Goal: Book appointment/travel/reservation

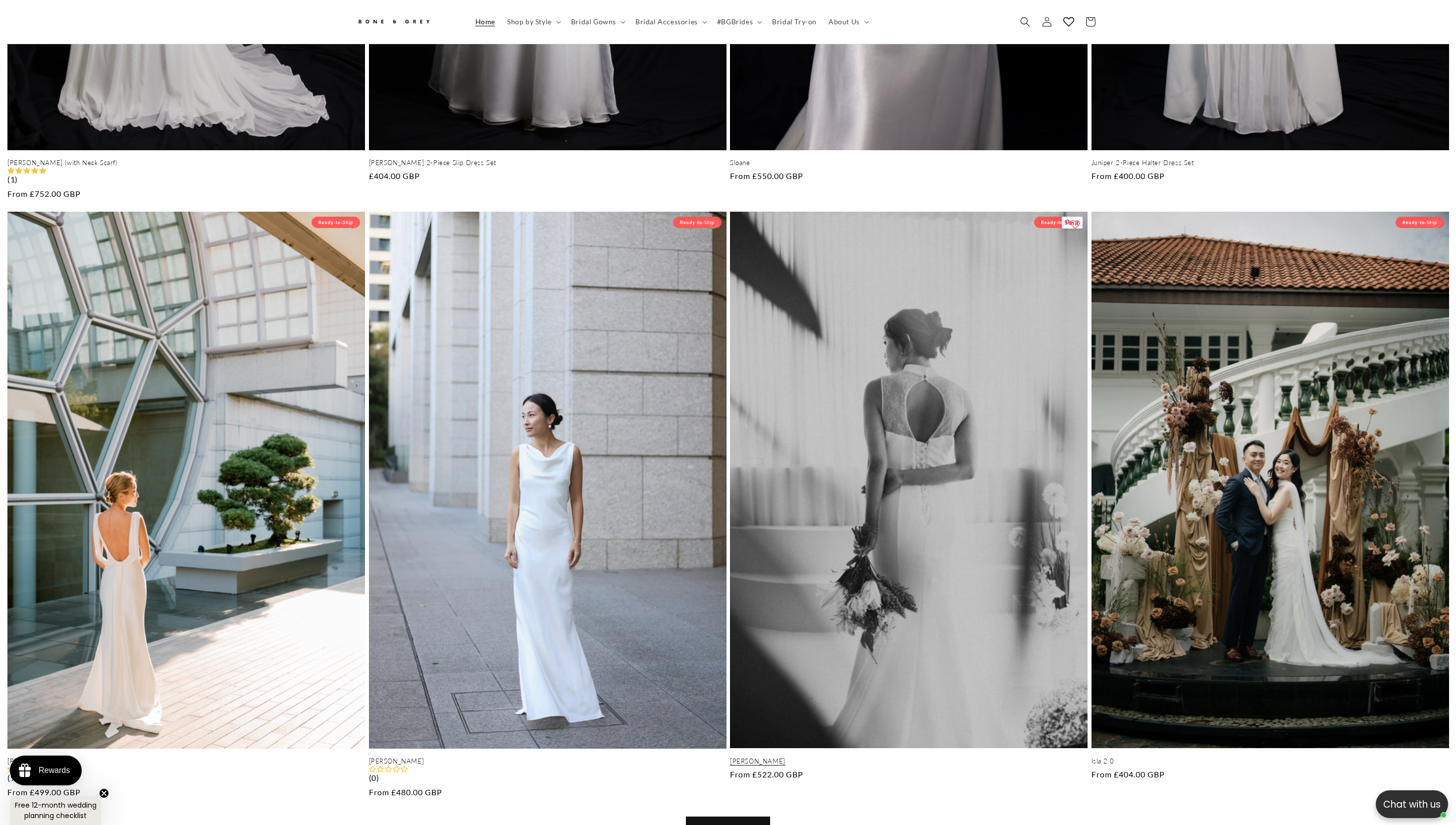
scroll to position [0, 2913]
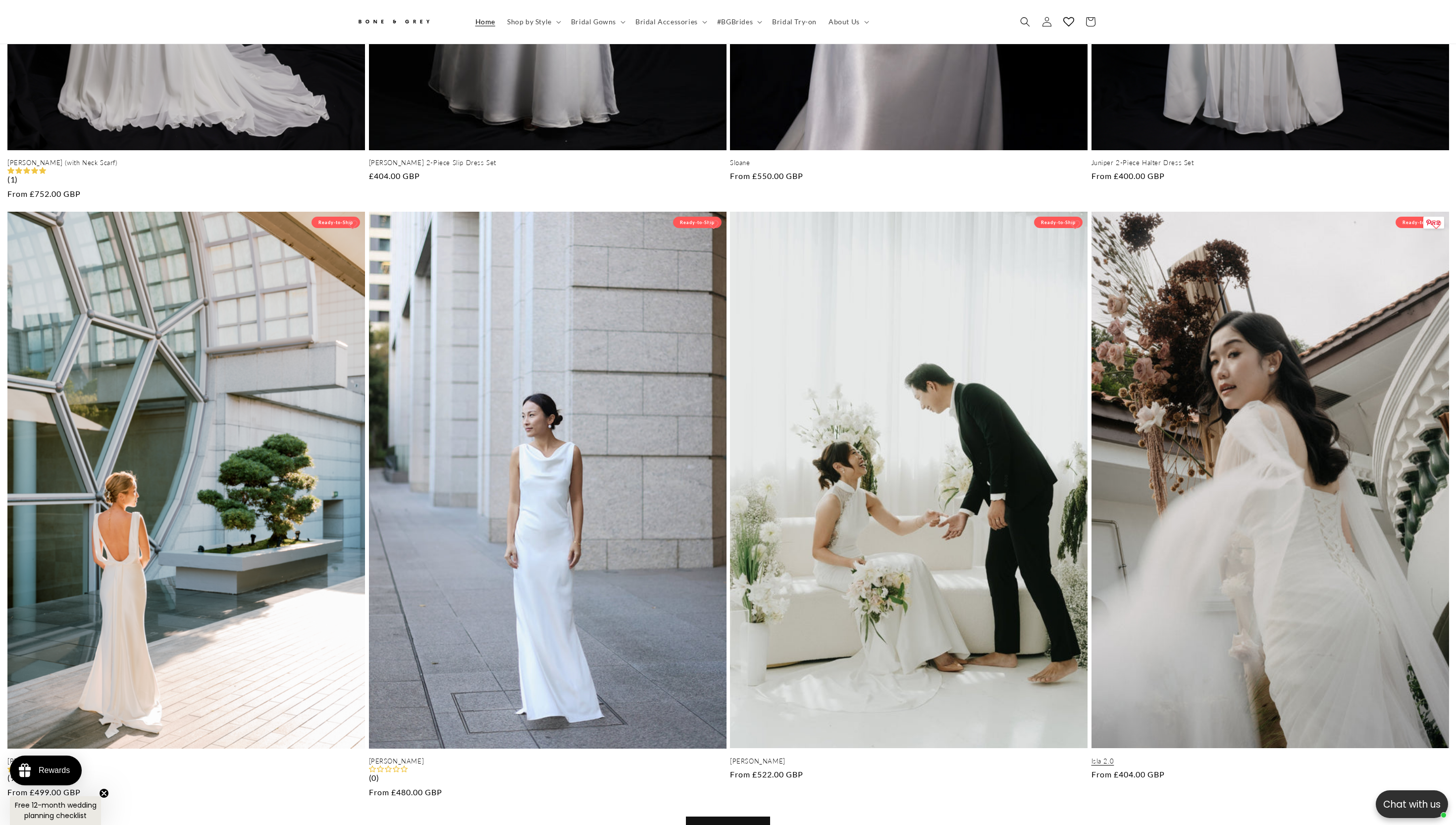
click at [1224, 757] on link "Isla 2.0" at bounding box center [1270, 761] width 358 height 8
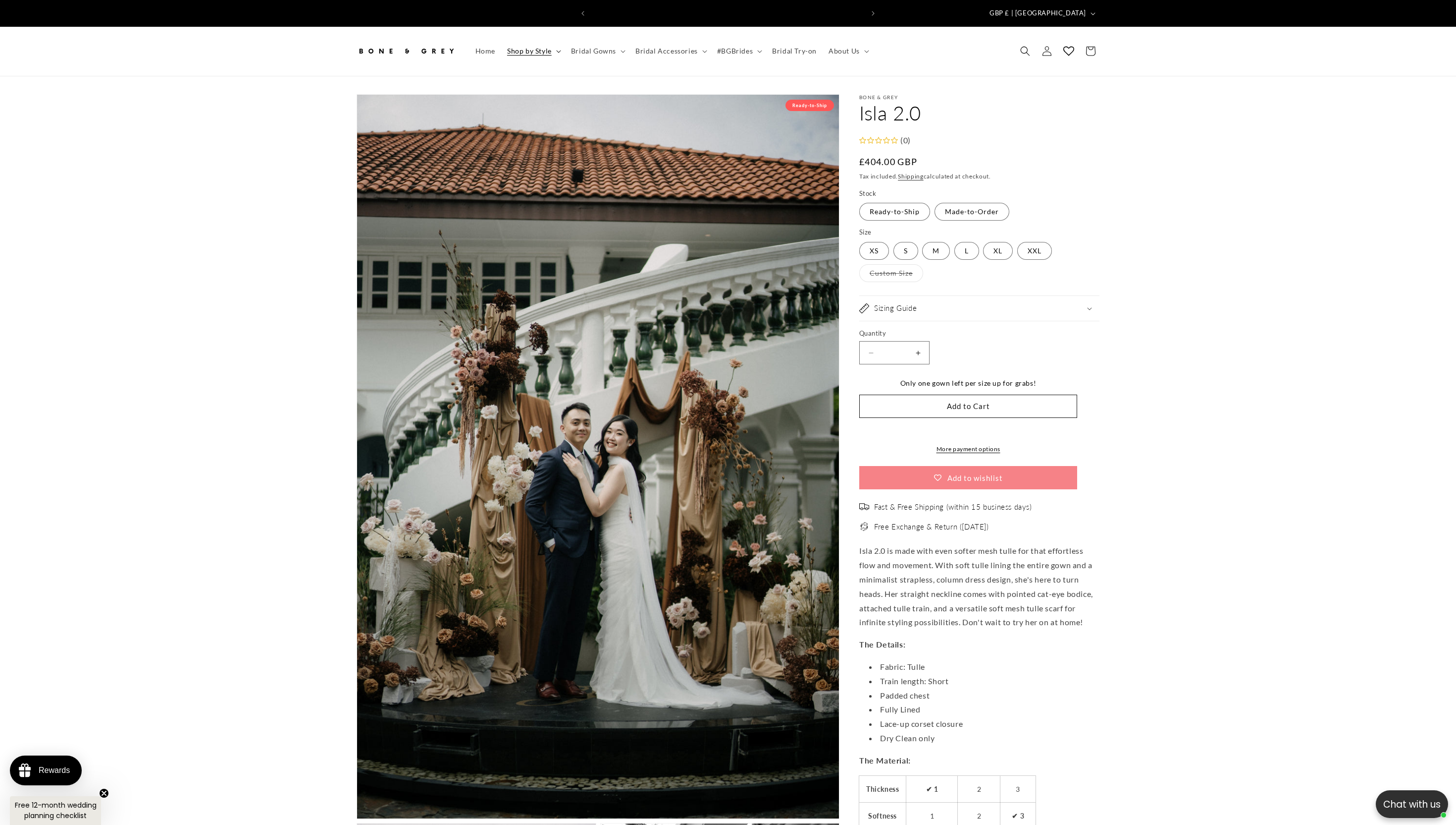
click at [553, 46] on summary "Shop by Style" at bounding box center [533, 51] width 64 height 21
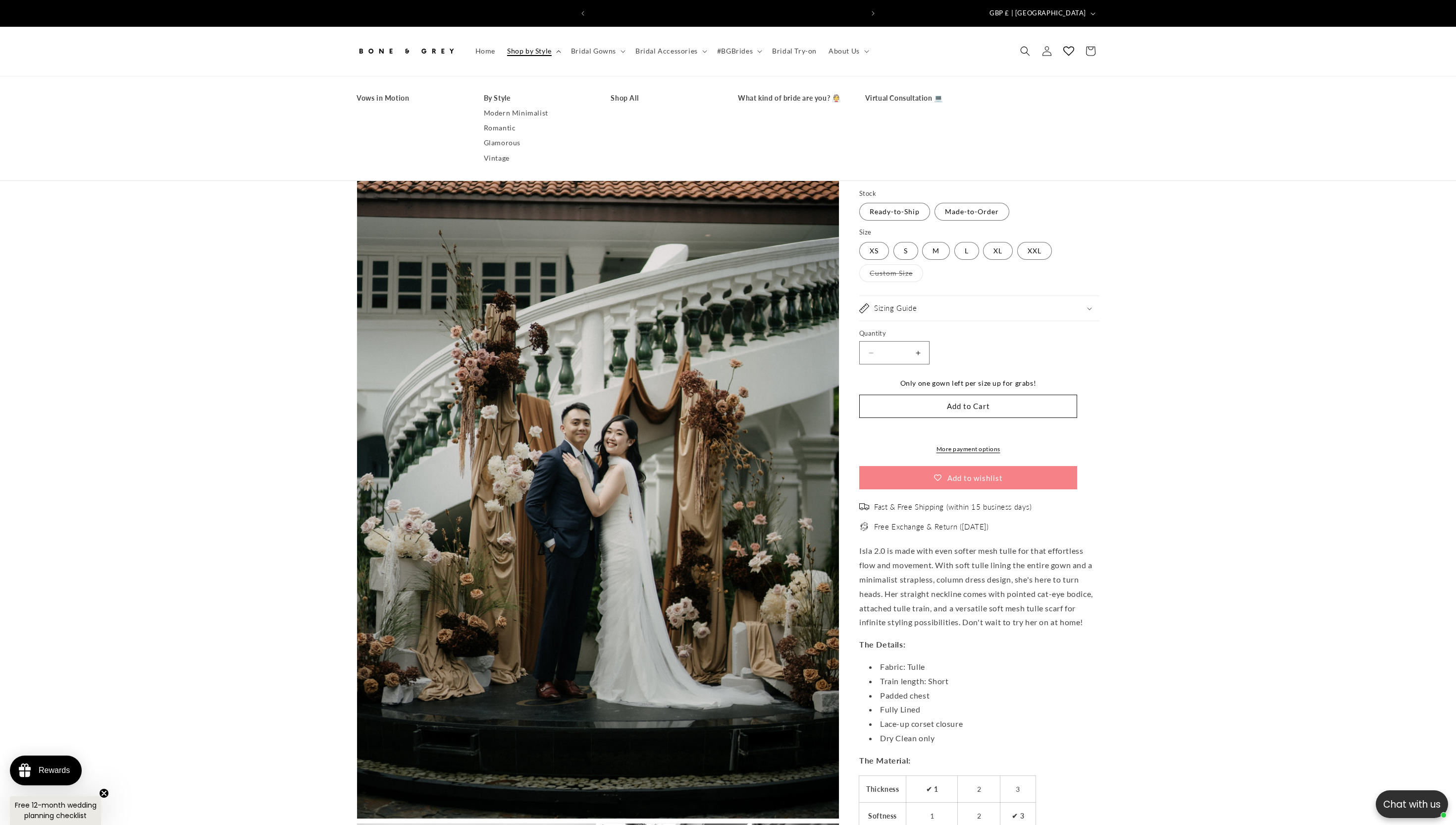
scroll to position [0, 273]
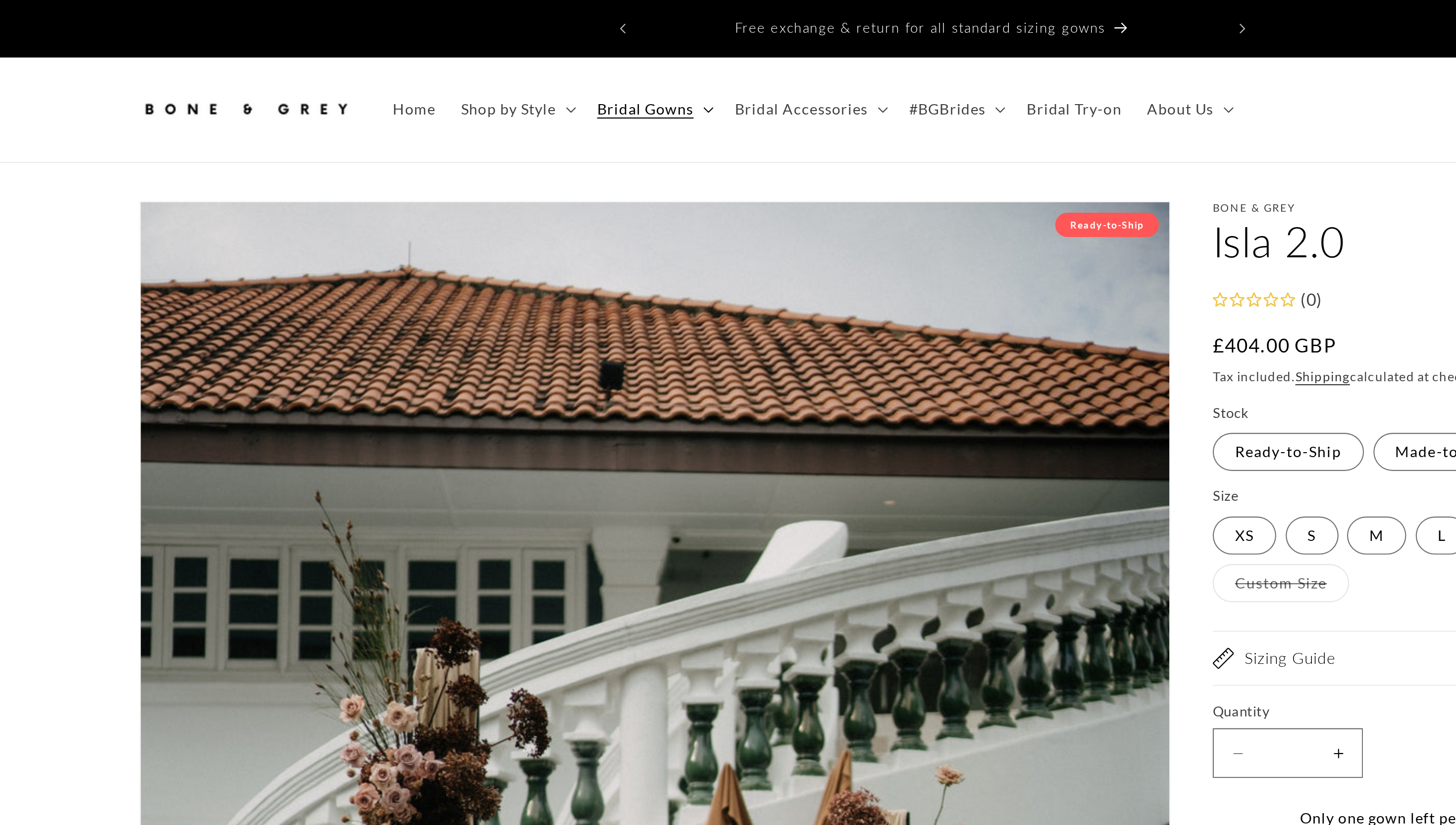
click at [615, 47] on summary "Bridal Gowns" at bounding box center [598, 51] width 64 height 21
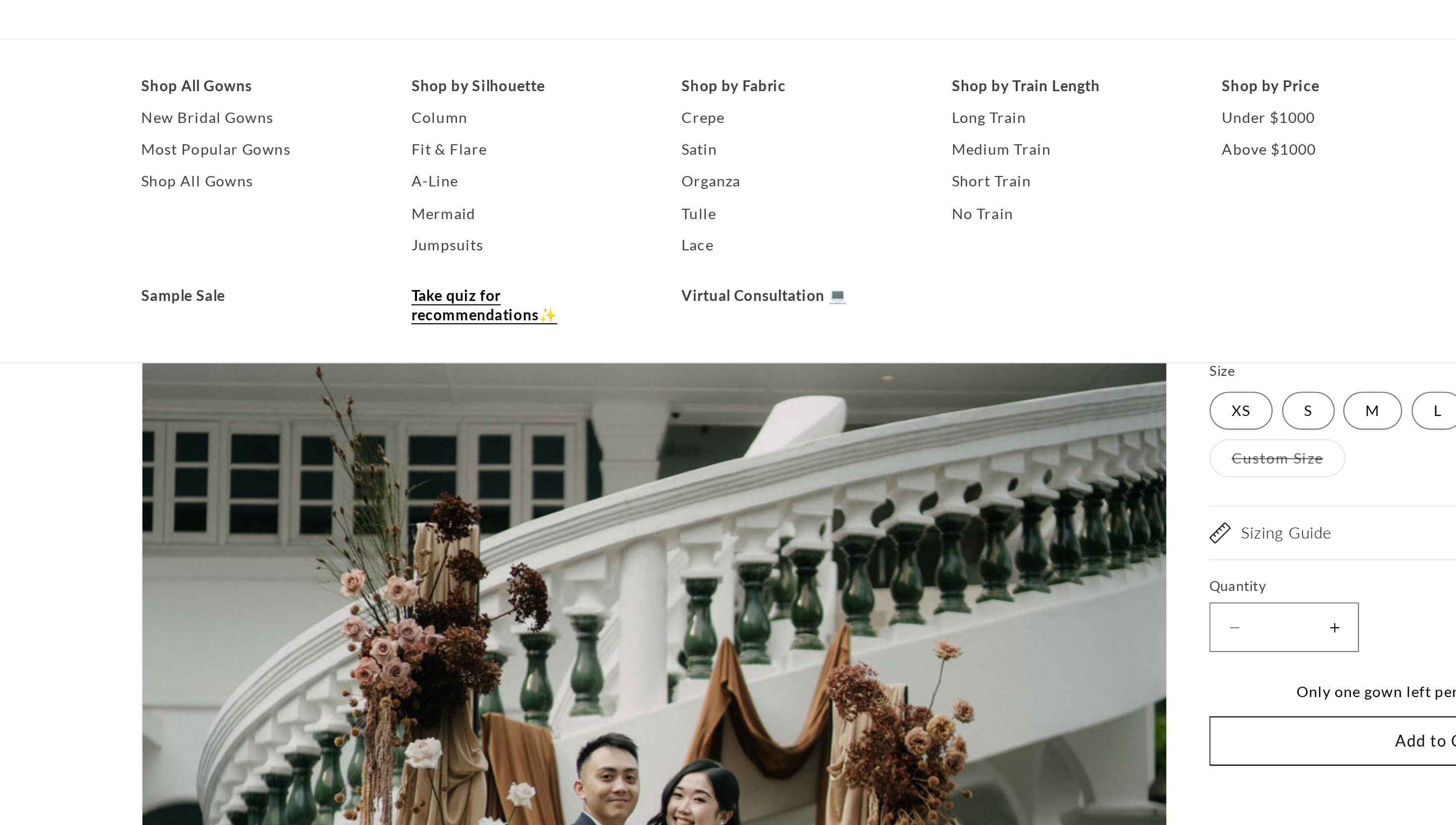
scroll to position [0, 0]
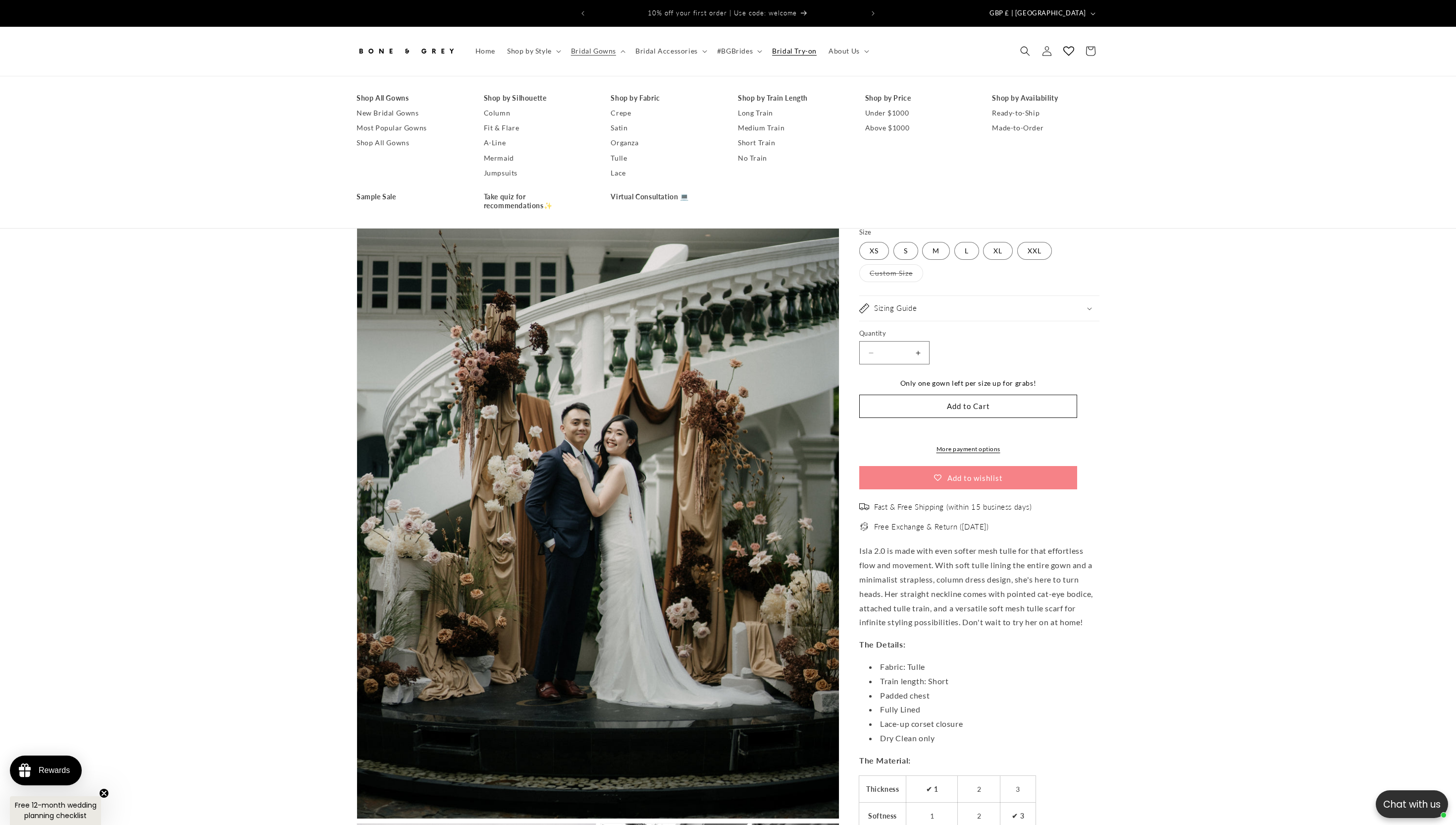
click at [803, 47] on span "Bridal Try-on" at bounding box center [794, 51] width 44 height 9
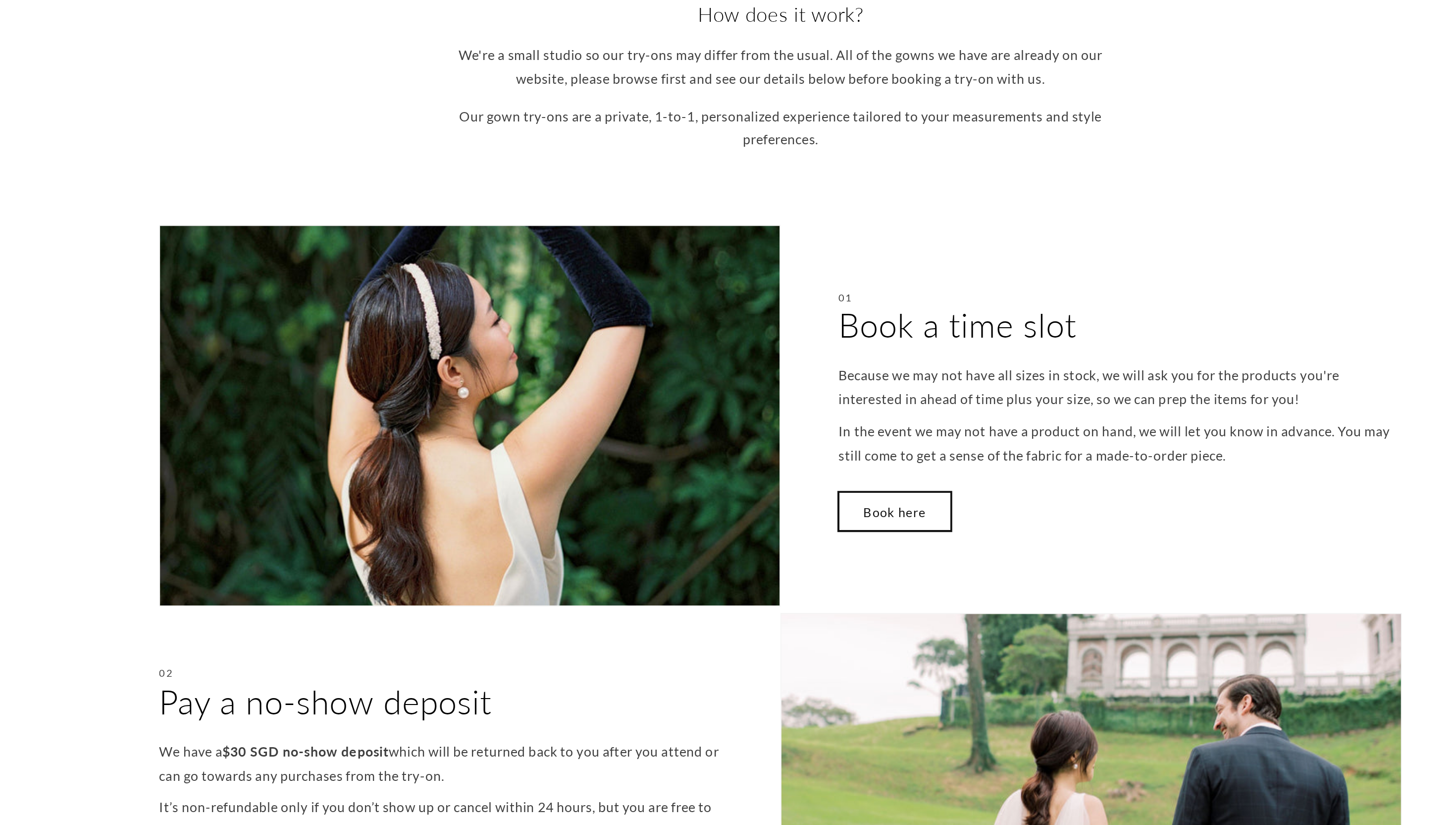
click at [800, 609] on link "Book here" at bounding box center [796, 609] width 68 height 23
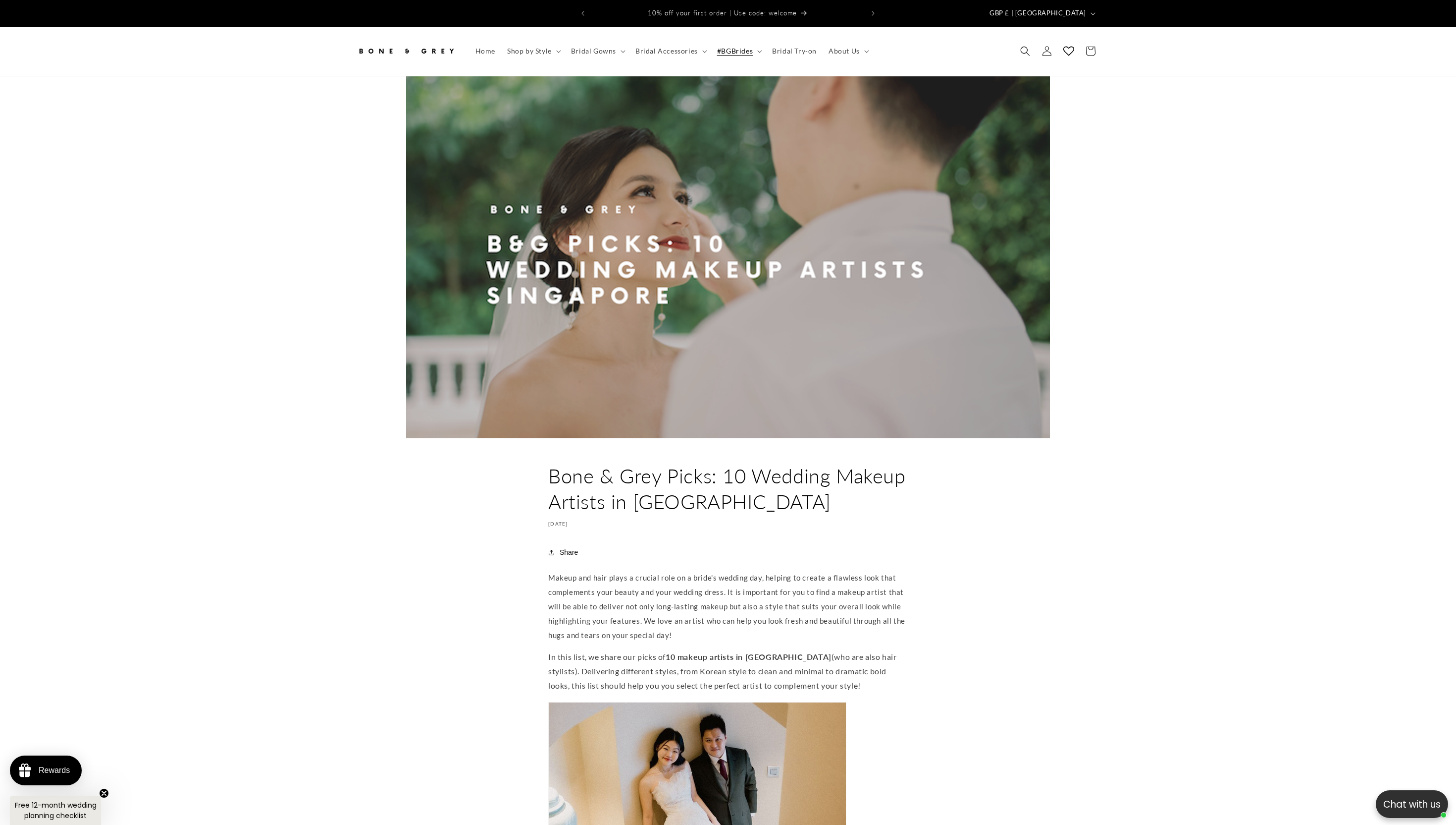
click at [811, 541] on share-button "**********" at bounding box center [728, 551] width 360 height 22
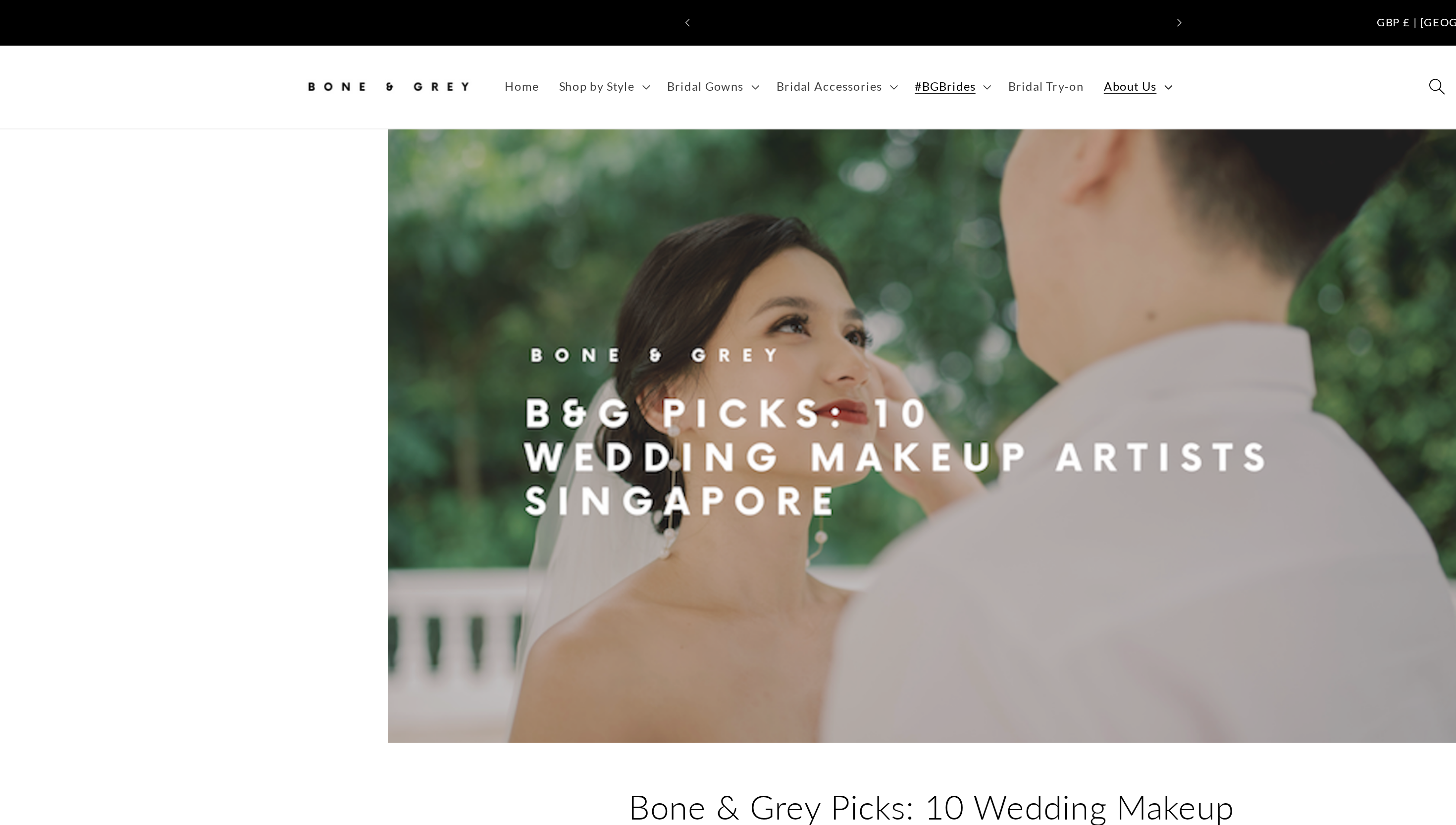
scroll to position [0, 545]
click at [843, 47] on span "About Us" at bounding box center [844, 51] width 31 height 9
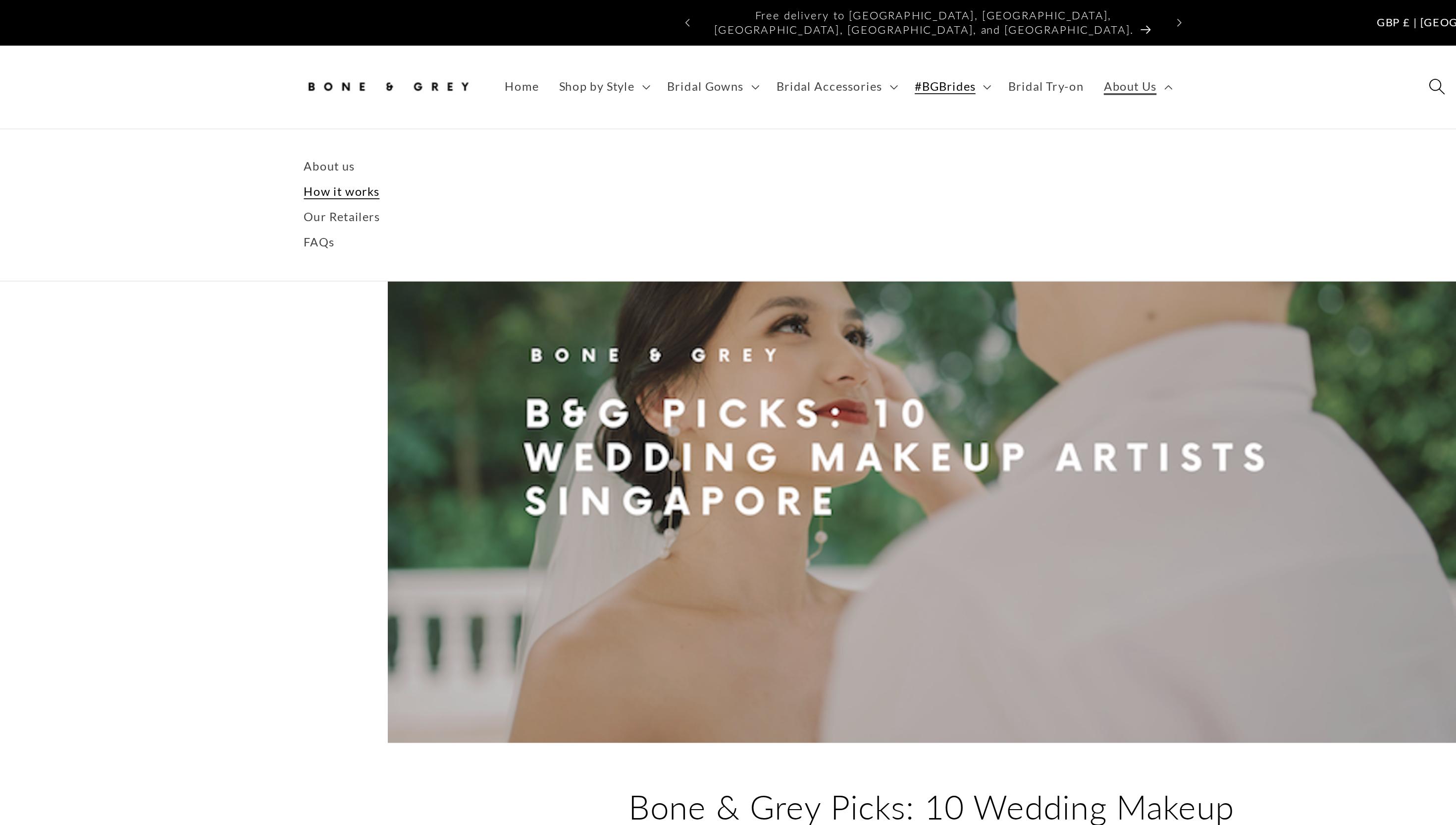
click at [385, 105] on link "How it works" at bounding box center [728, 113] width 743 height 14
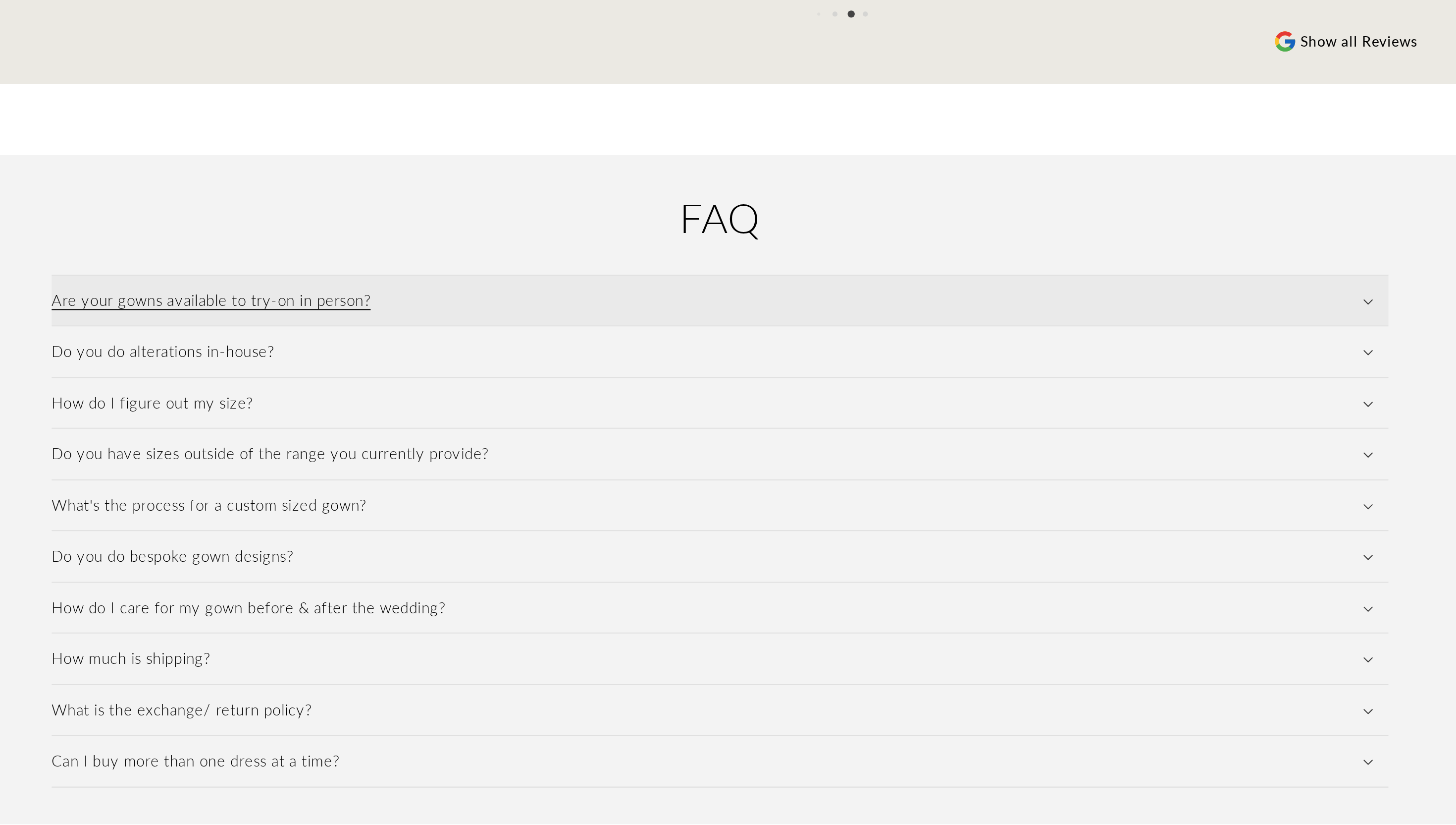
click at [570, 547] on summary "Are your gowns available to try-on in person?" at bounding box center [728, 553] width 654 height 25
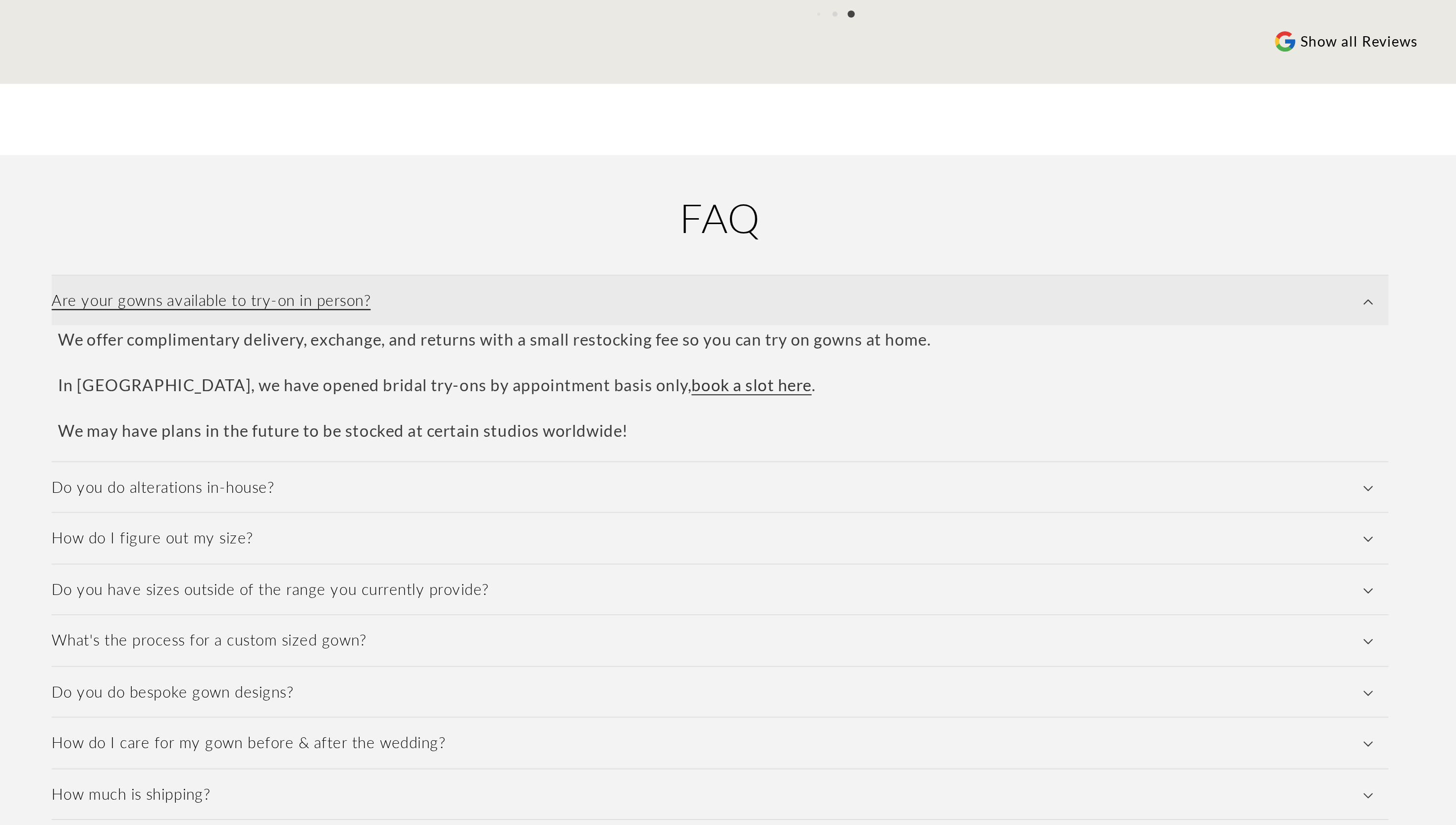
scroll to position [0, 273]
click at [570, 547] on summary "Are your gowns available to try-on in person?" at bounding box center [728, 553] width 654 height 25
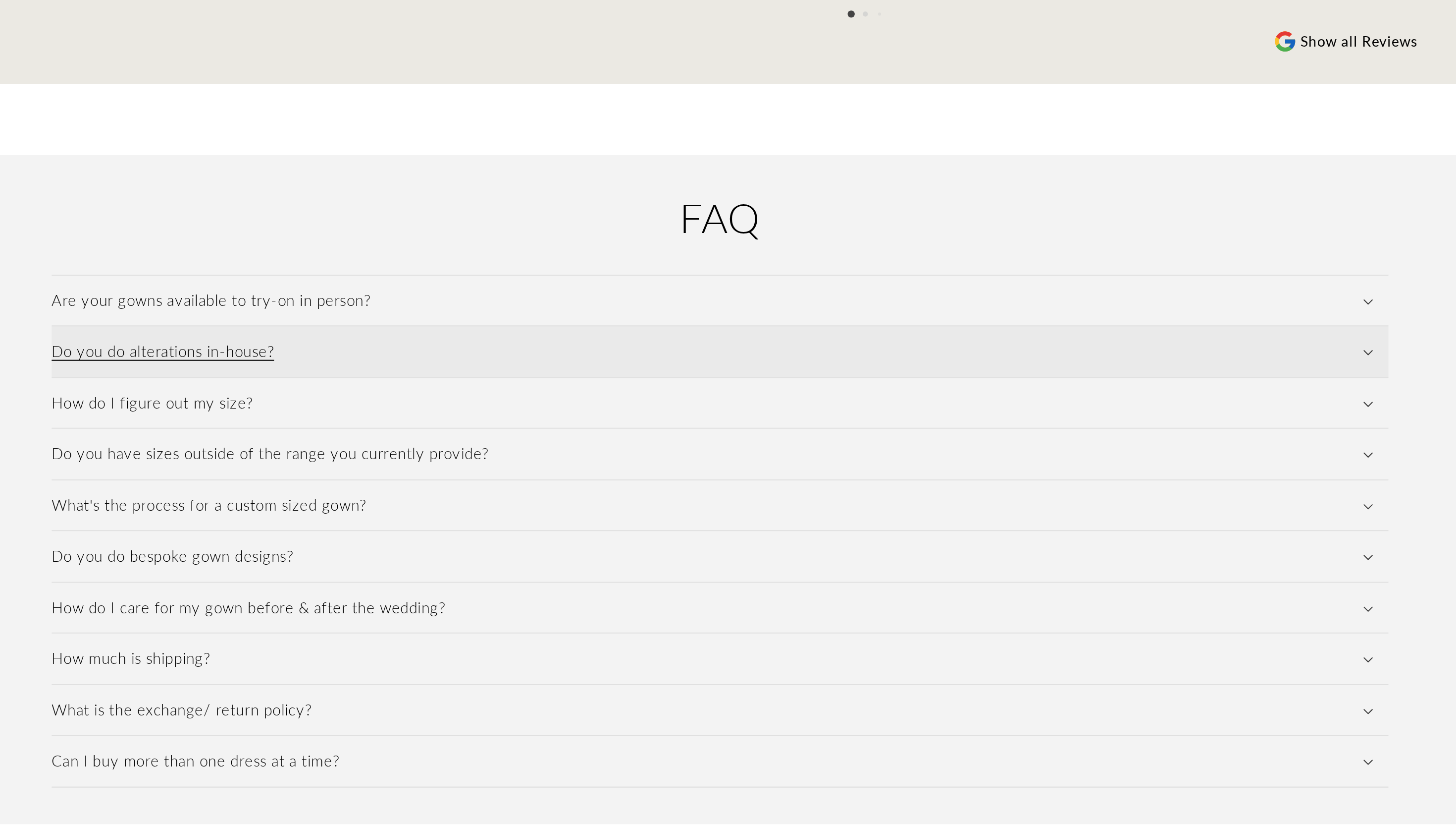
click at [559, 567] on summary "Do you do alterations in-house?" at bounding box center [728, 578] width 654 height 25
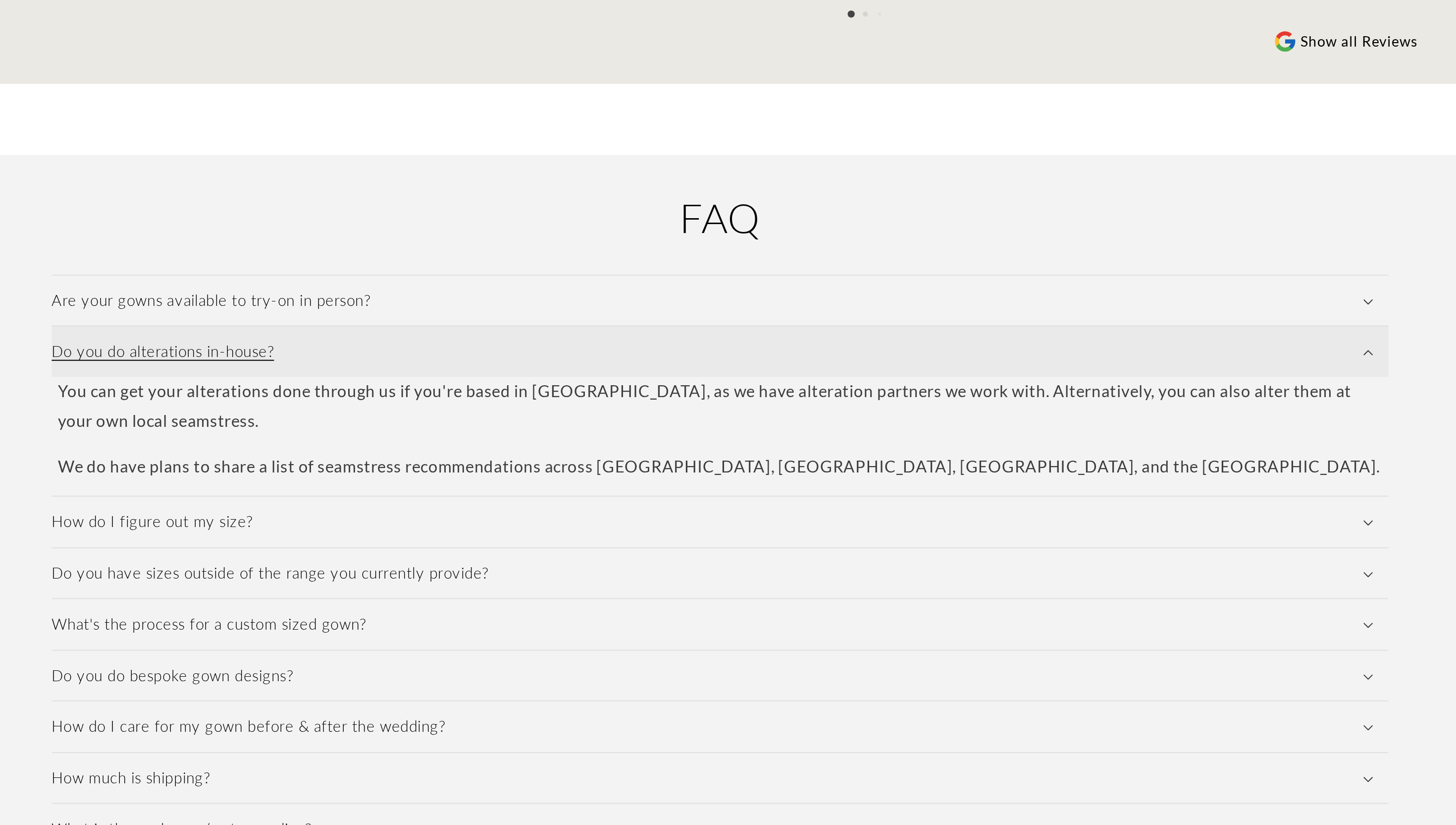
click at [559, 567] on summary "Do you do alterations in-house?" at bounding box center [728, 578] width 654 height 25
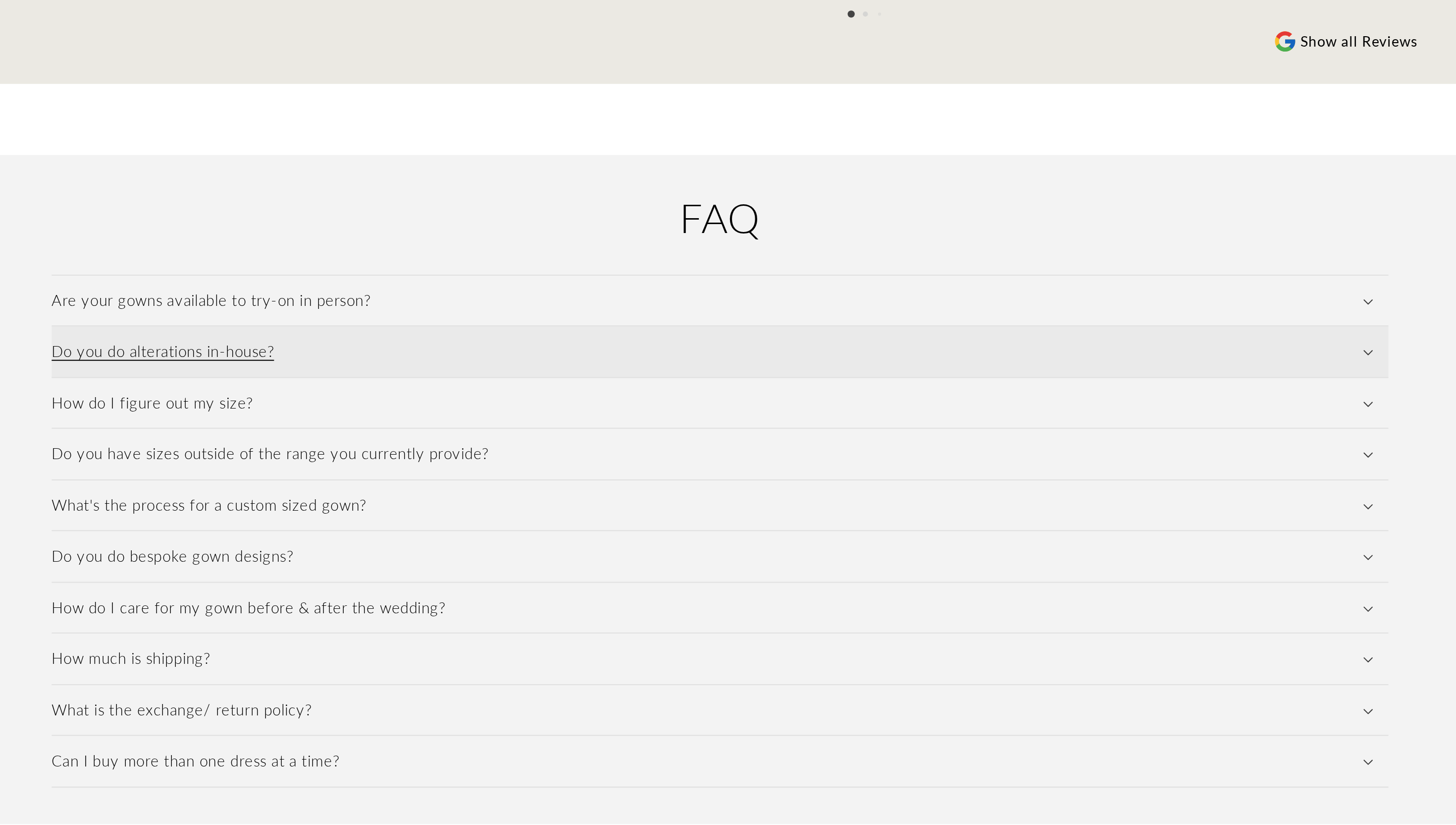
click at [559, 567] on summary "Do you do alterations in-house?" at bounding box center [728, 578] width 654 height 25
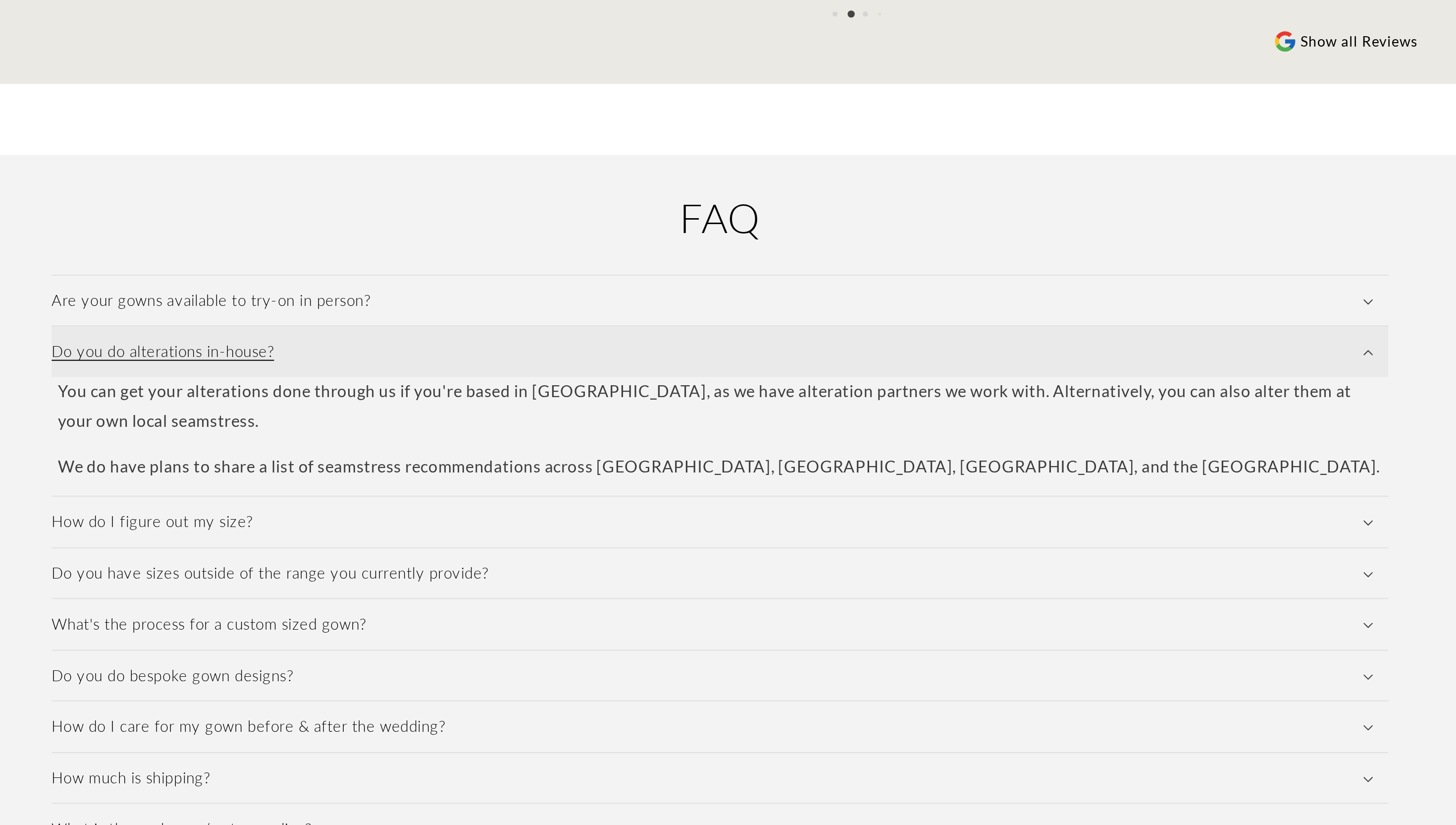
click at [559, 567] on summary "Do you do alterations in-house?" at bounding box center [728, 578] width 654 height 25
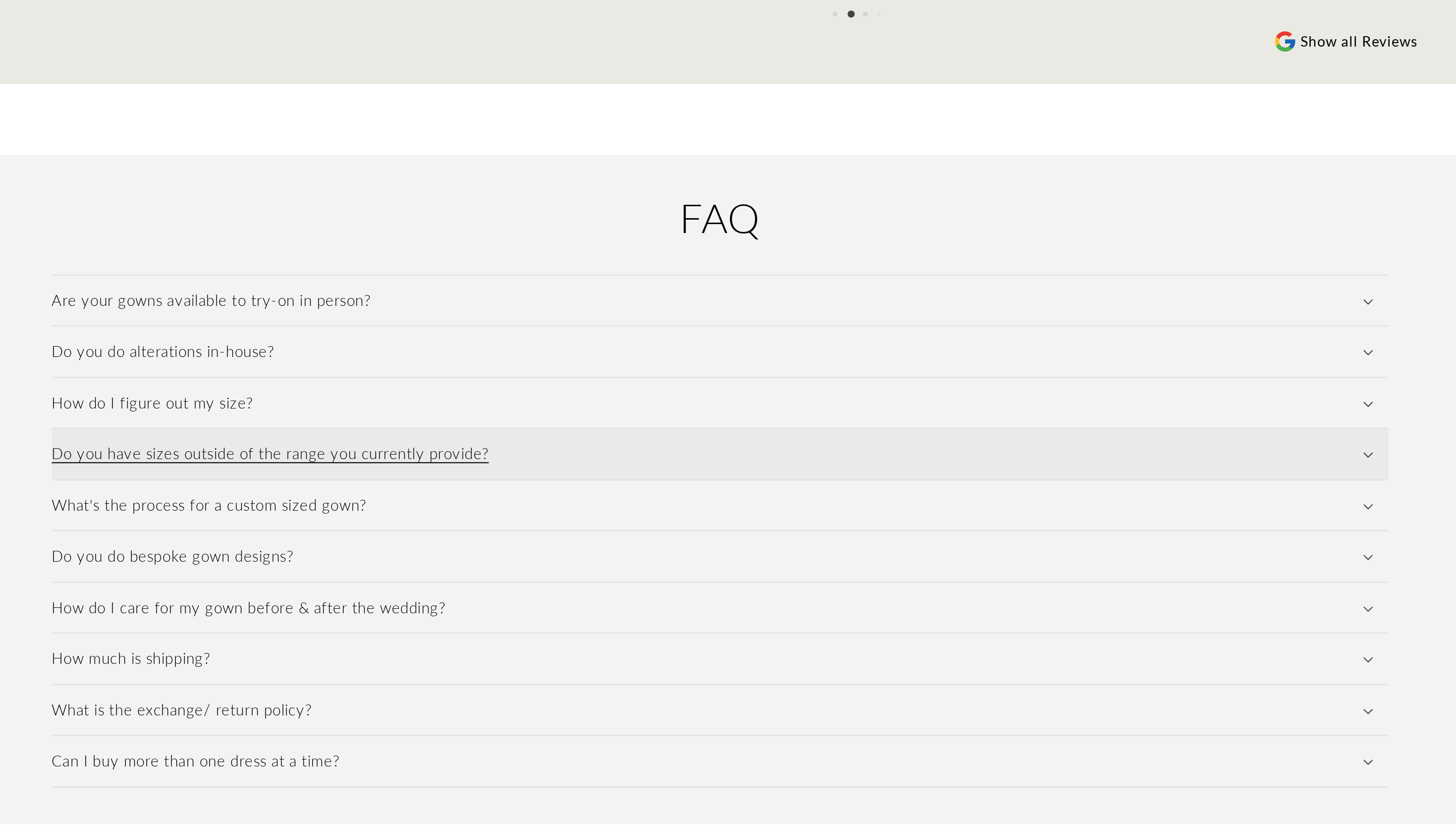
scroll to position [0, 545]
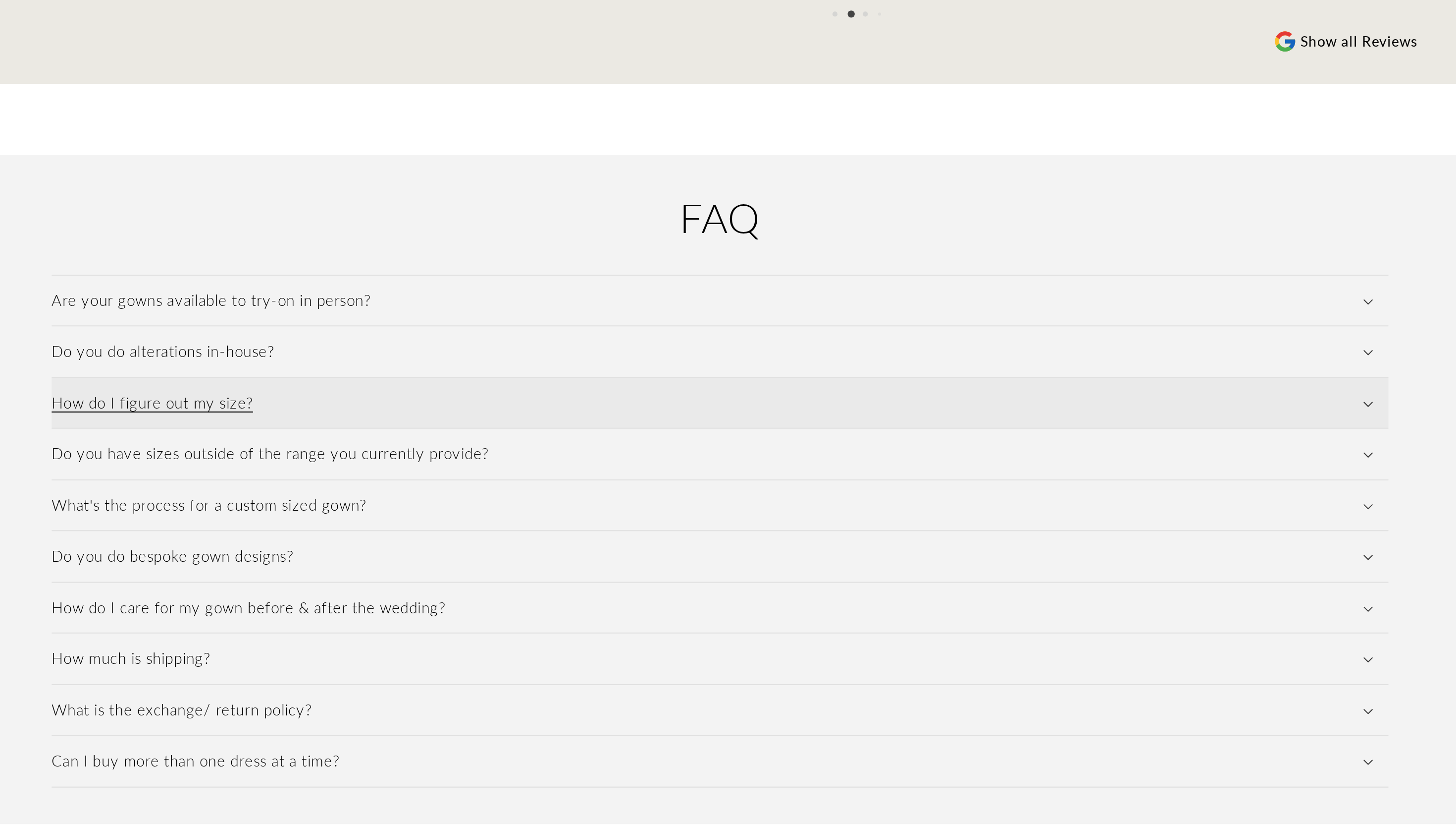
click at [544, 596] on summary "How do I figure out my size?" at bounding box center [728, 603] width 654 height 25
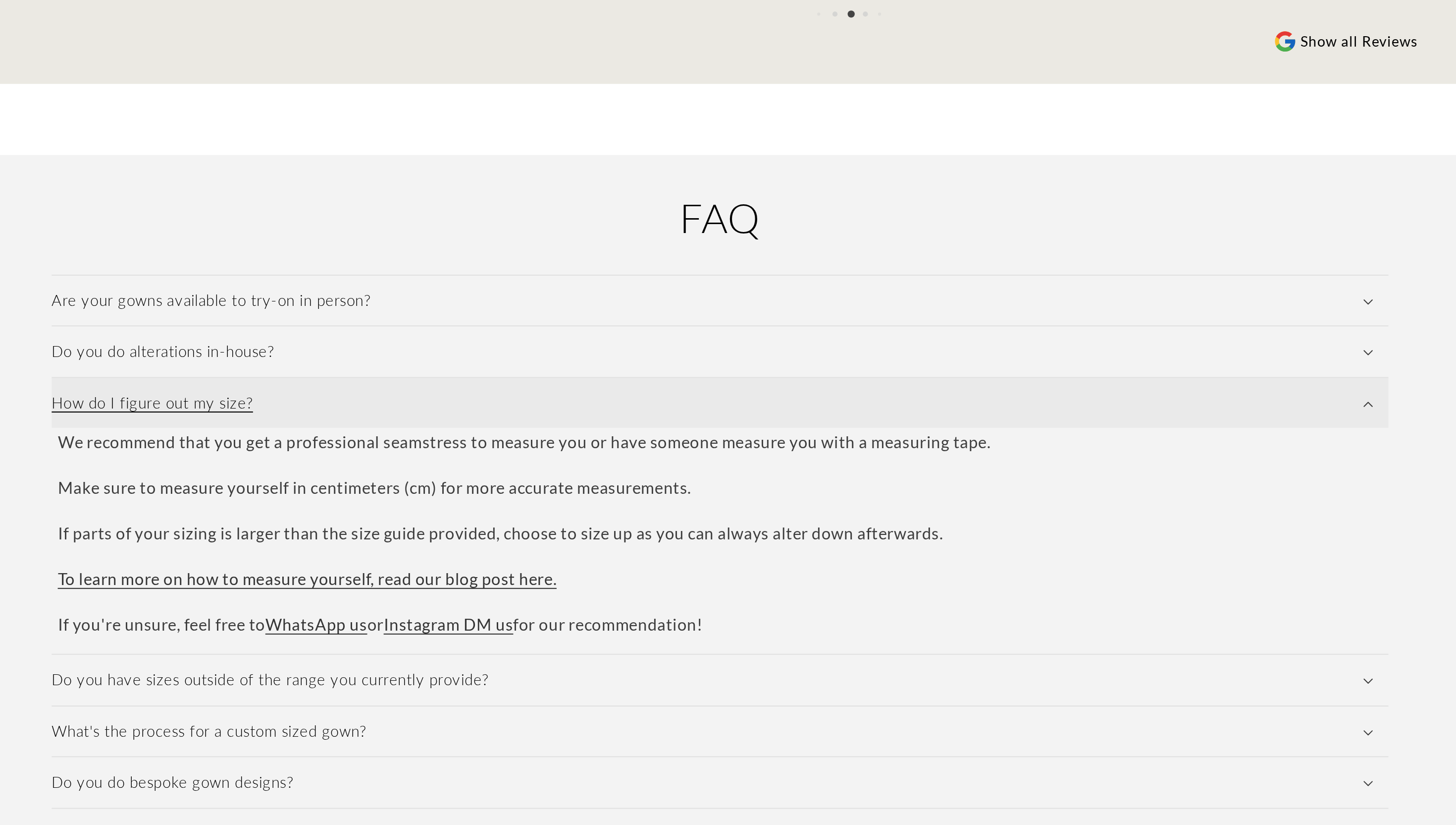
scroll to position [0, 0]
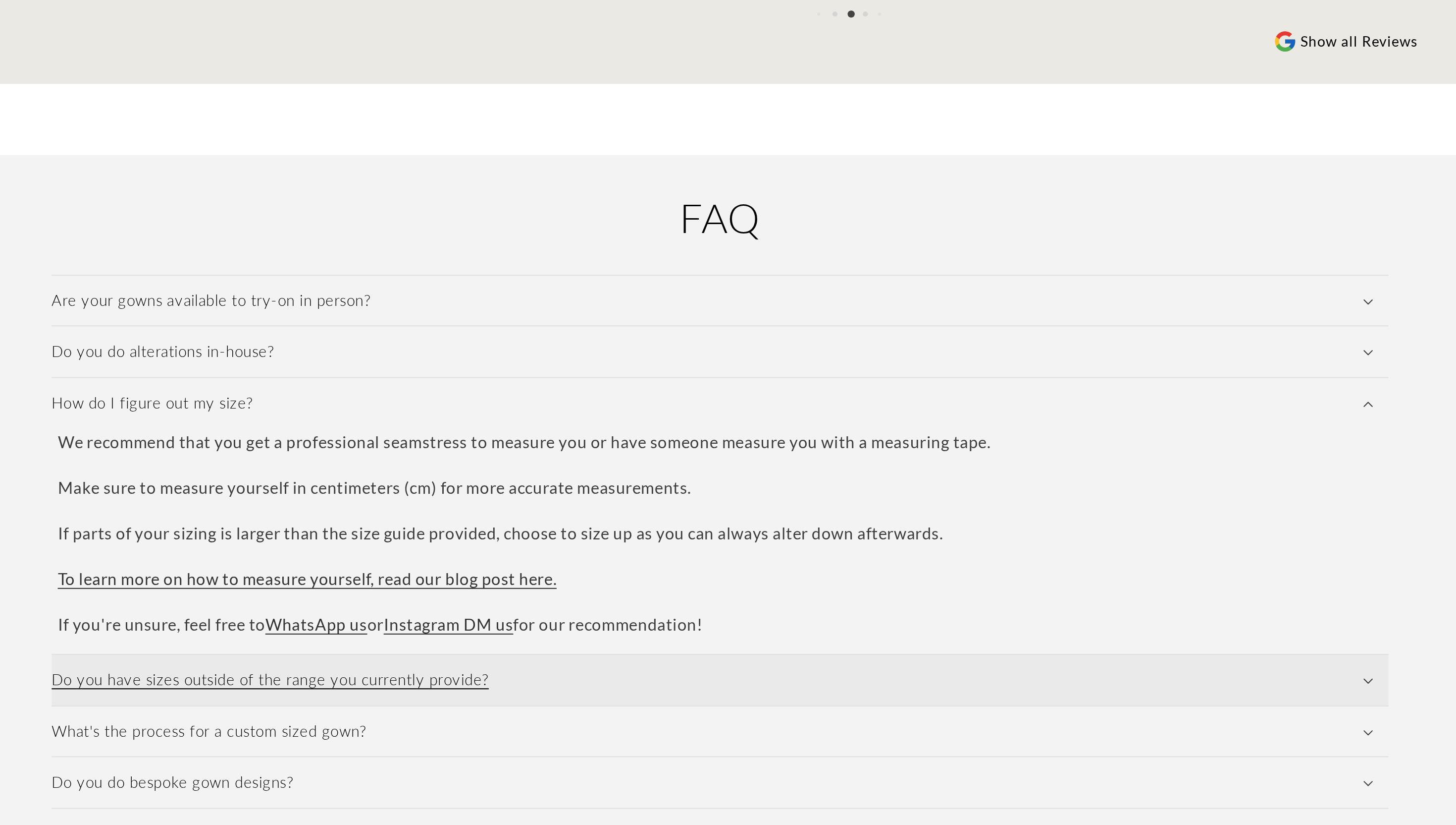
click at [524, 726] on summary "Do you have sizes outside of the range you currently provide?" at bounding box center [728, 738] width 654 height 25
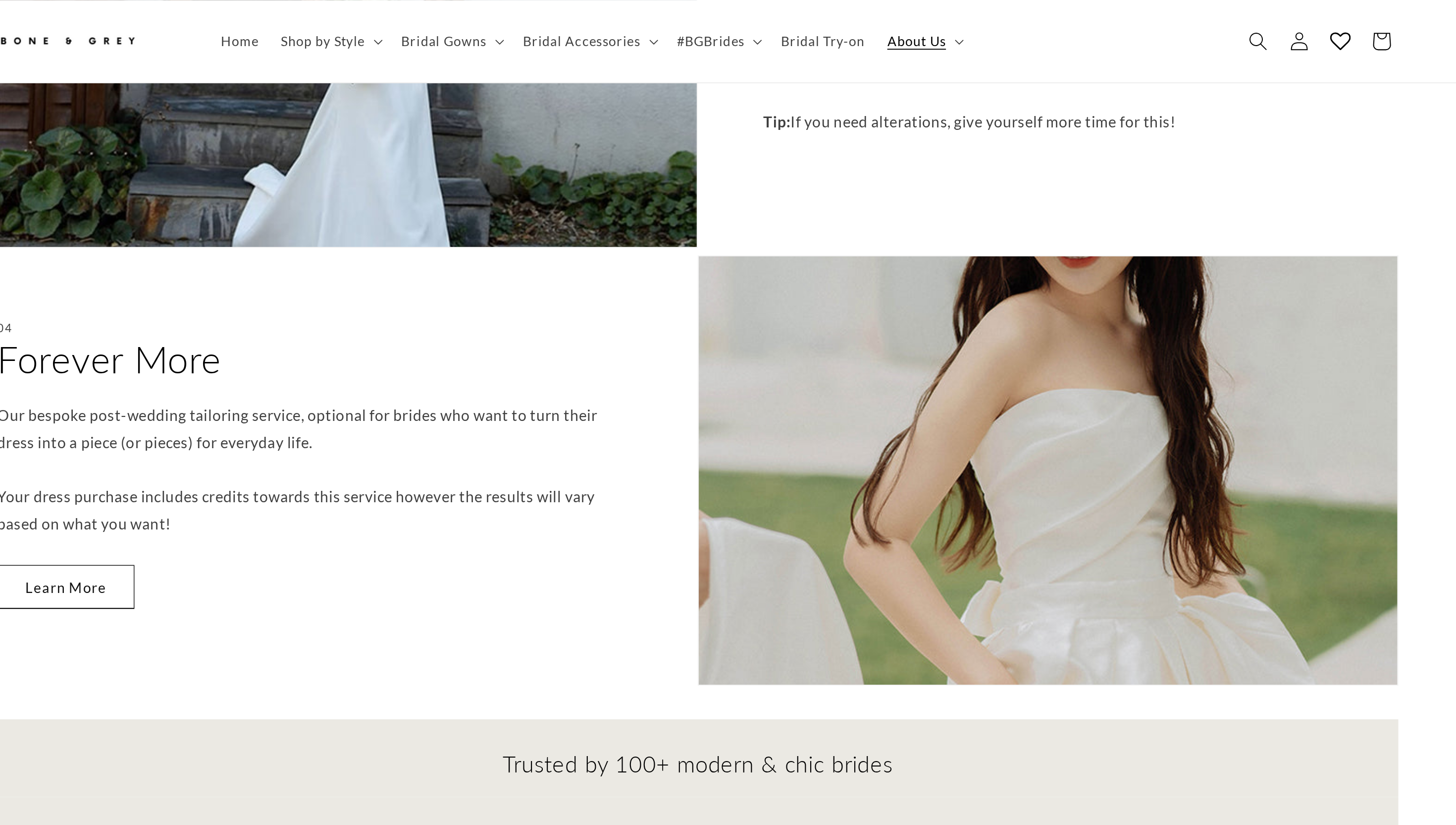
scroll to position [720, 0]
